Goal: Information Seeking & Learning: Learn about a topic

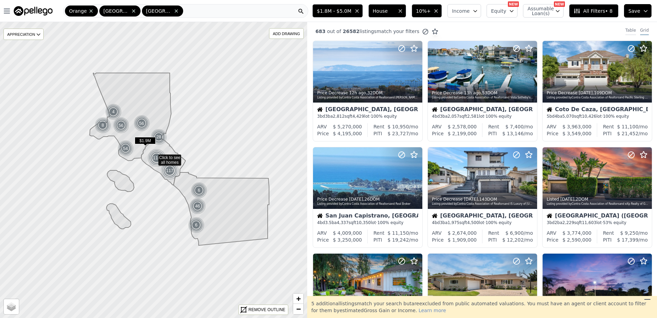
click at [625, 31] on div "Table" at bounding box center [630, 31] width 11 height 8
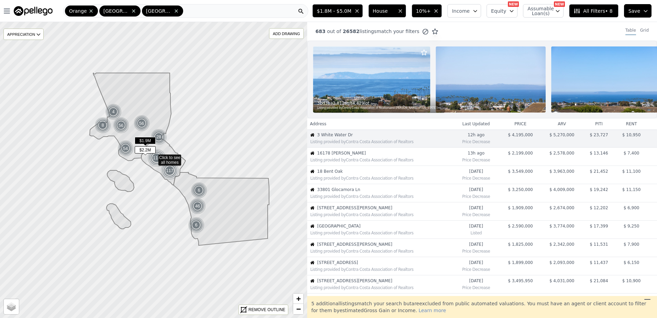
click at [366, 156] on span "16178 Bimini Ln" at bounding box center [384, 152] width 135 height 5
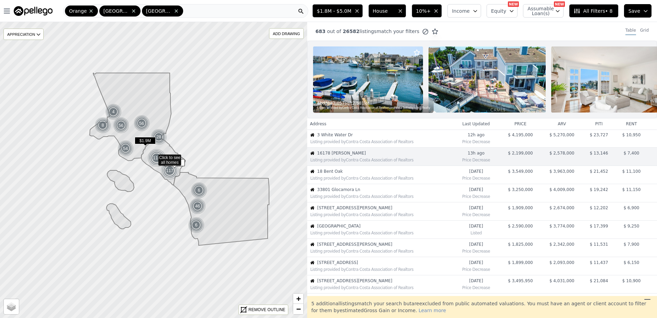
click at [353, 174] on span "18 Bent Oak" at bounding box center [384, 170] width 135 height 5
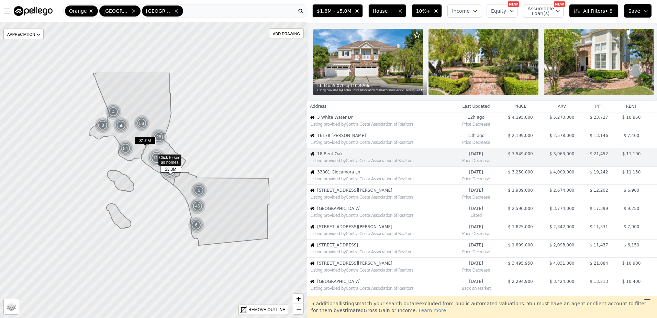
click at [350, 185] on td "33801 Glocamora Ln Listing provided by Contra Costa Association of Realtors" at bounding box center [379, 175] width 145 height 18
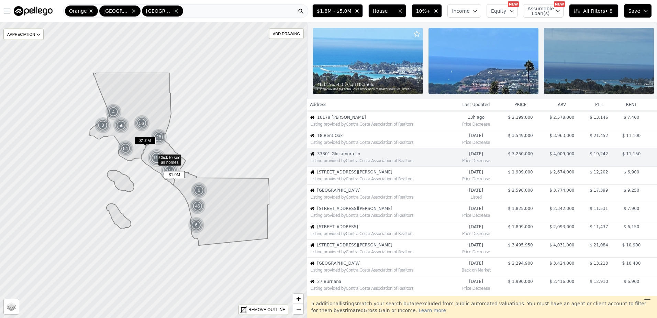
click at [350, 185] on td "120 Avenida Santa Margarita Listing provided by Contra Costa Association of Rea…" at bounding box center [379, 175] width 145 height 18
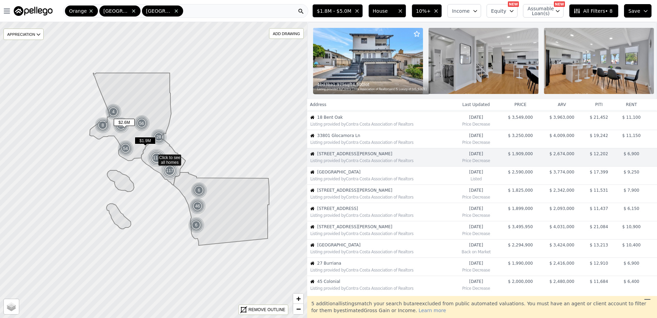
click at [350, 185] on td "9400 Sierra Mar Dr Listing provided by Contra Costa Association of Realtors" at bounding box center [379, 175] width 145 height 18
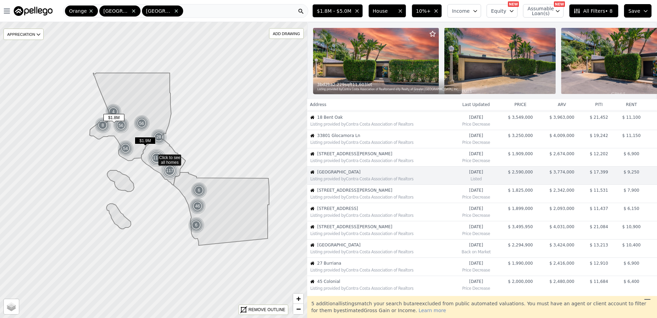
scroll to position [72, 0]
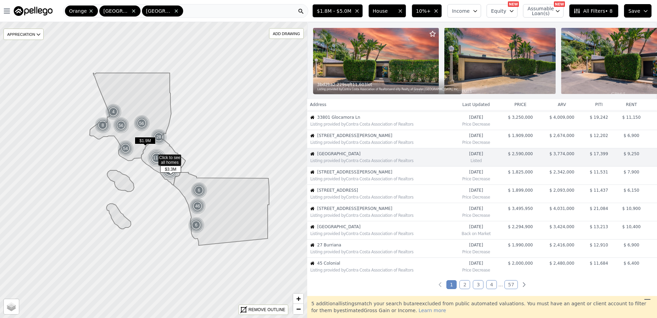
click at [347, 120] on span "33801 Glocamora Ln" at bounding box center [384, 116] width 135 height 5
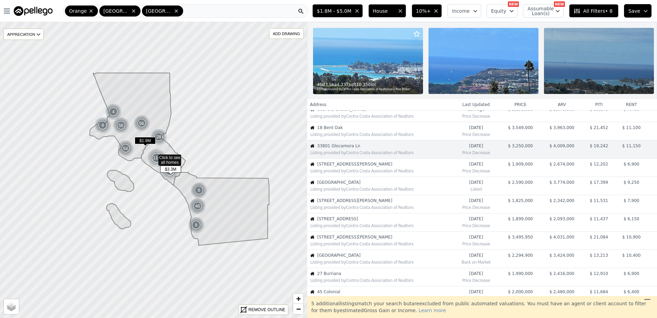
scroll to position [36, 0]
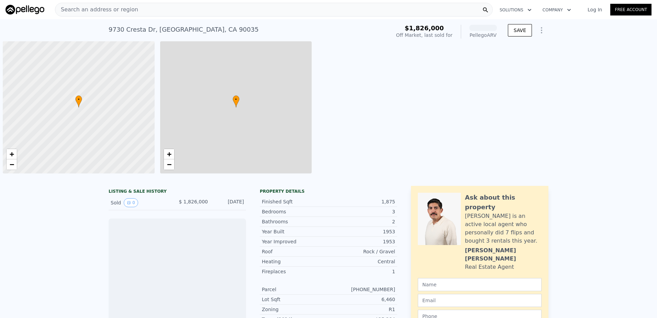
scroll to position [0, 3]
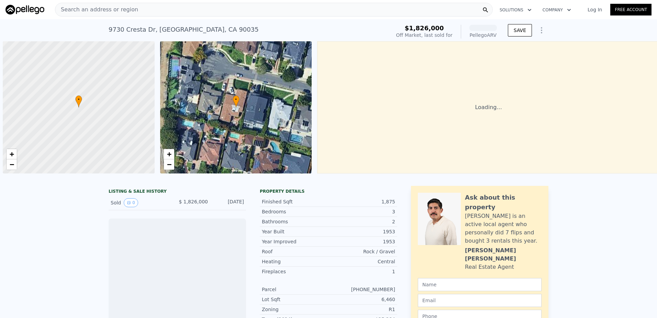
scroll to position [0, 3]
